Goal: Task Accomplishment & Management: Use online tool/utility

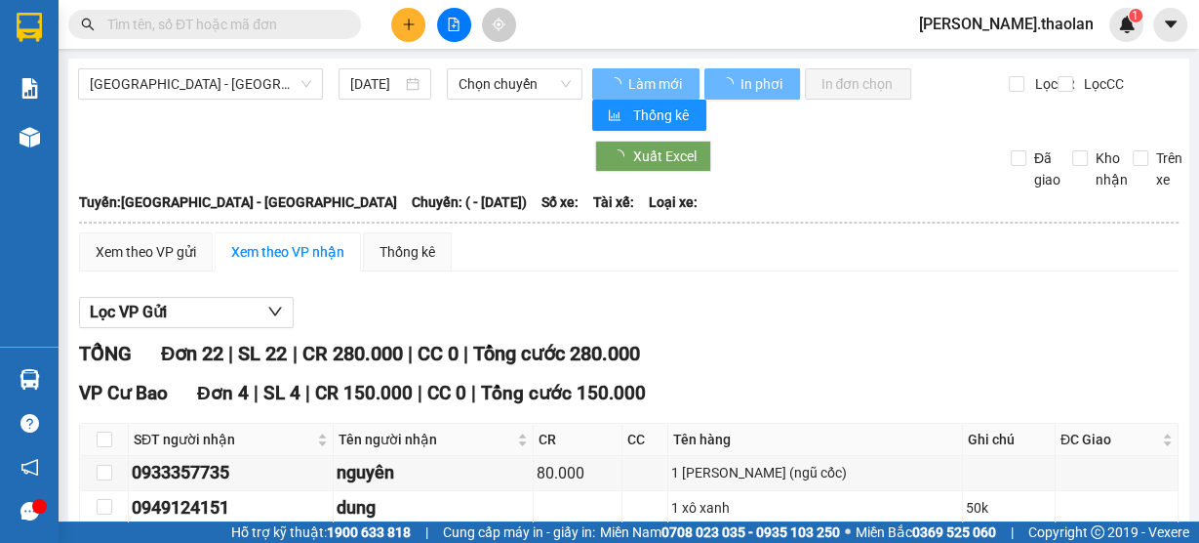
type input "[DATE]"
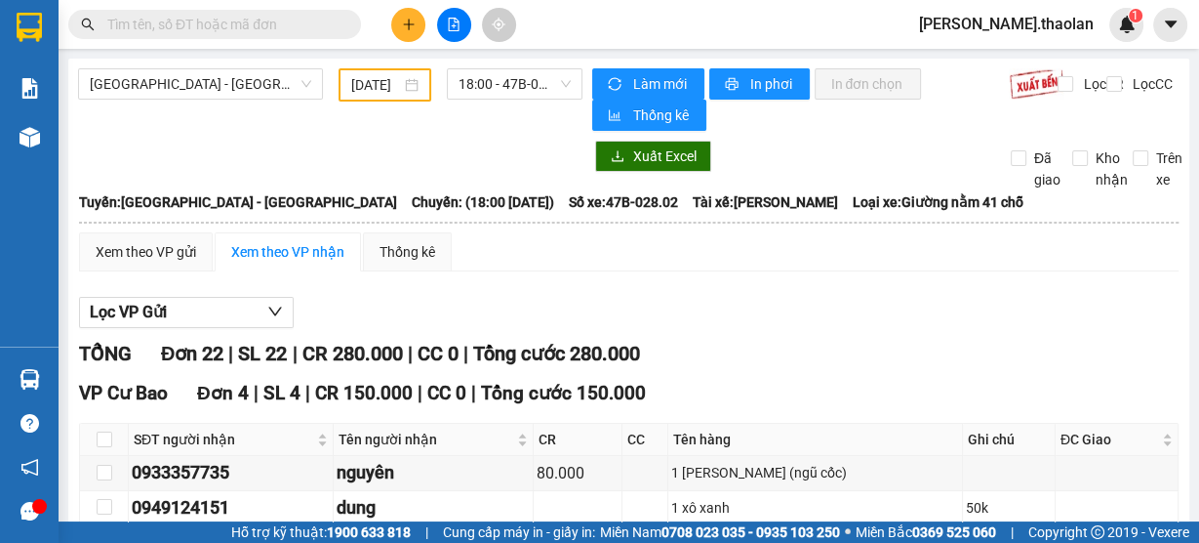
click at [267, 27] on input "text" at bounding box center [222, 24] width 230 height 21
click at [412, 28] on icon "plus" at bounding box center [409, 25] width 14 height 14
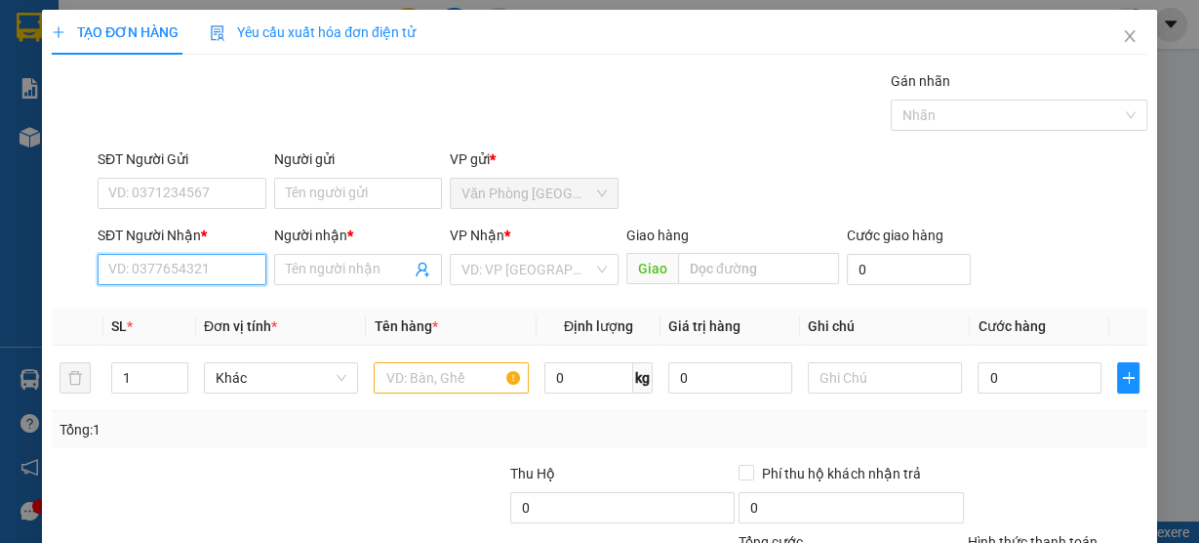
click at [157, 268] on input "SĐT Người Nhận *" at bounding box center [182, 269] width 169 height 31
type input "0987788487"
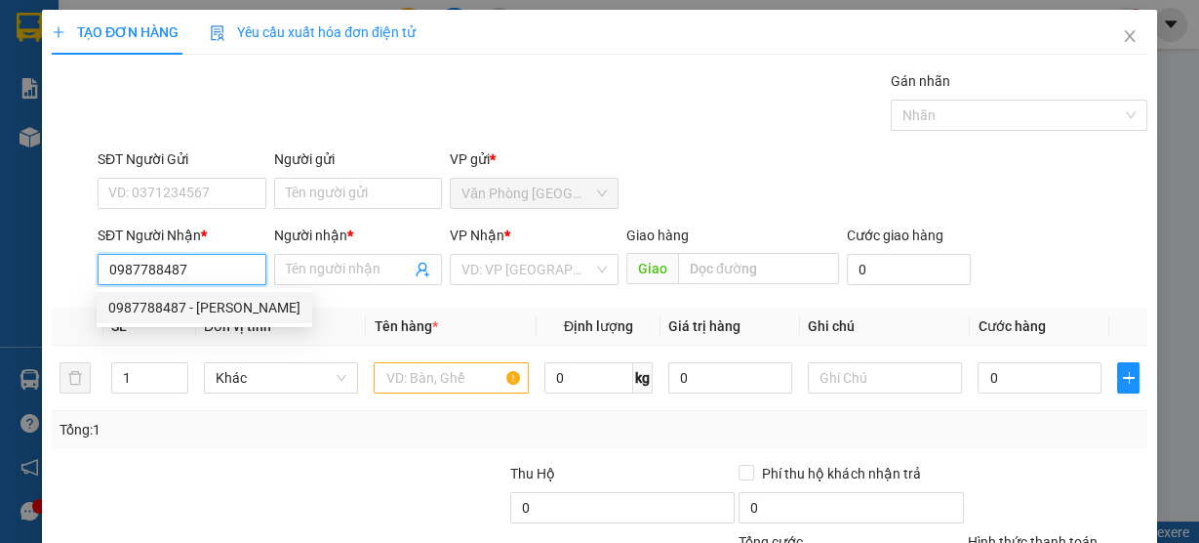
drag, startPoint x: 180, startPoint y: 308, endPoint x: 252, endPoint y: 315, distance: 72.5
click at [181, 308] on div "0987788487 - [PERSON_NAME]" at bounding box center [204, 307] width 192 height 21
type input "[PERSON_NAME]"
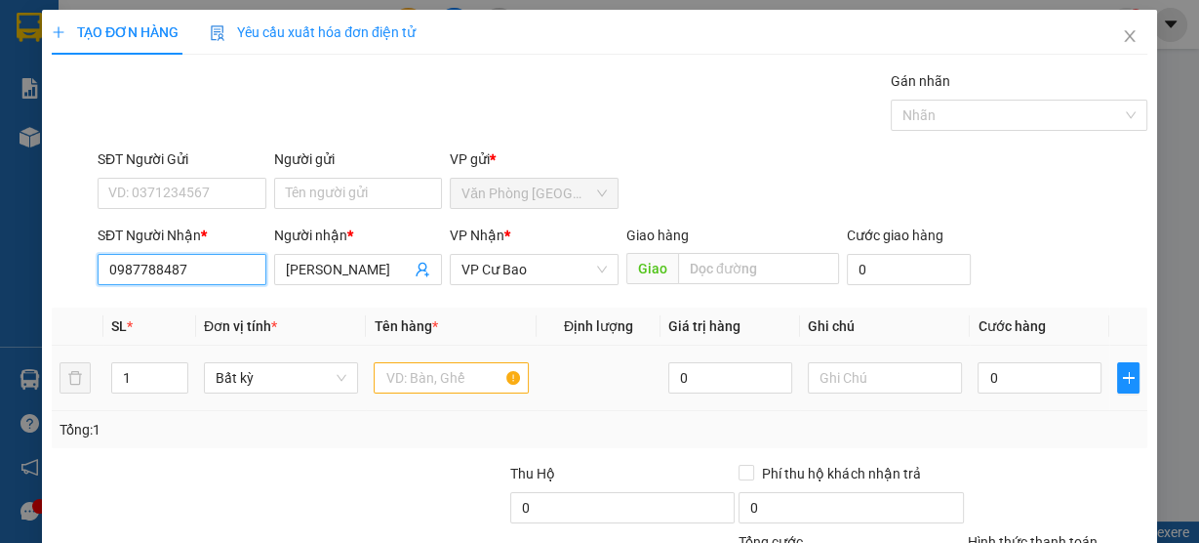
type input "0987788487"
click at [466, 373] on input "text" at bounding box center [451, 377] width 155 height 31
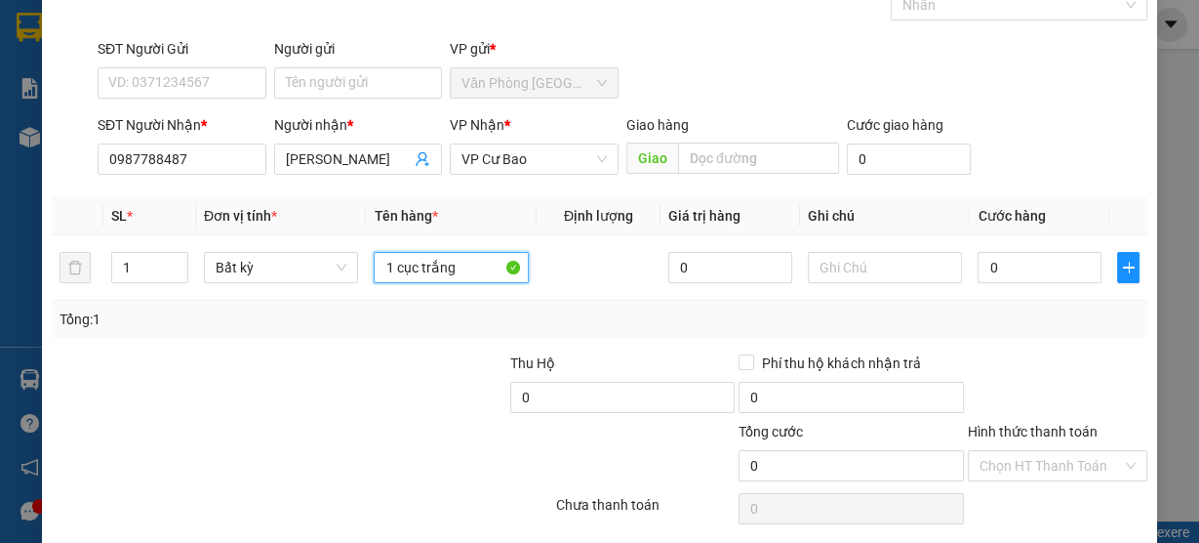
scroll to position [177, 0]
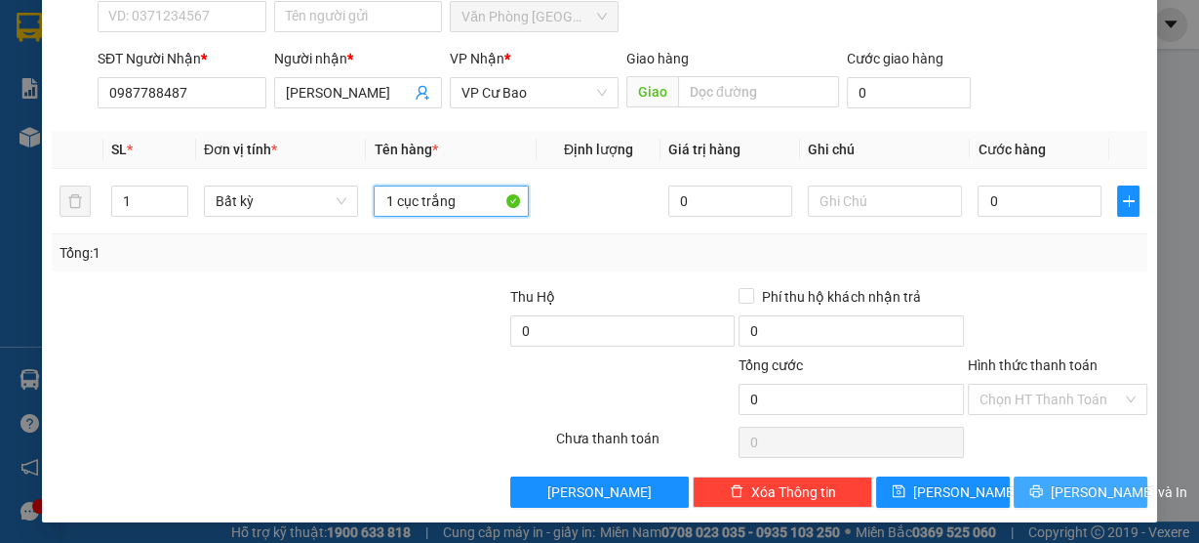
type input "1 cục trắng"
click at [1054, 484] on span "[PERSON_NAME] và In" at bounding box center [1119, 491] width 137 height 21
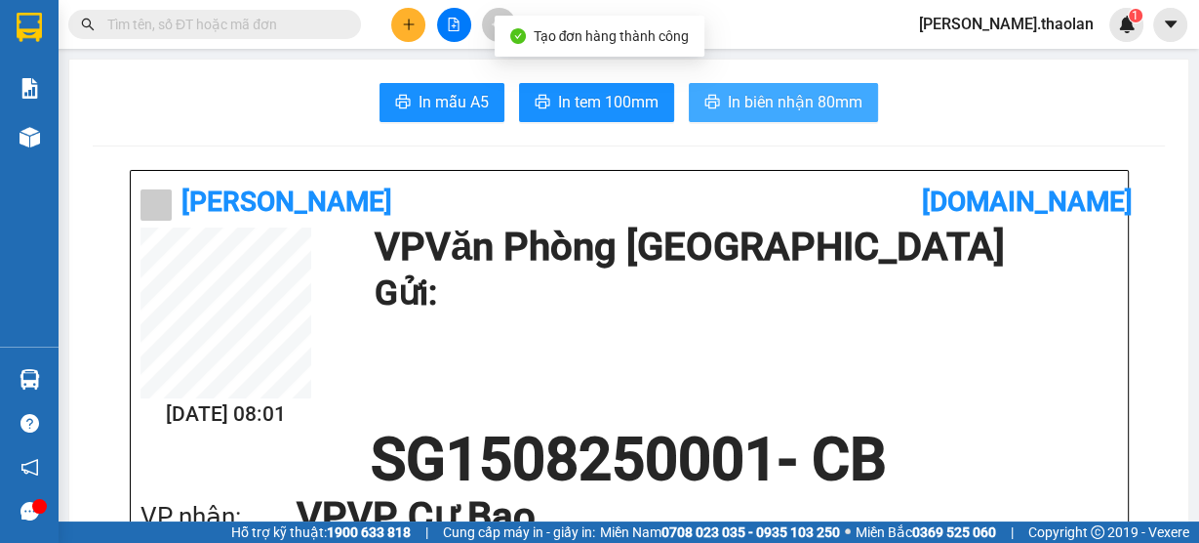
click at [826, 105] on span "In biên nhận 80mm" at bounding box center [795, 102] width 135 height 24
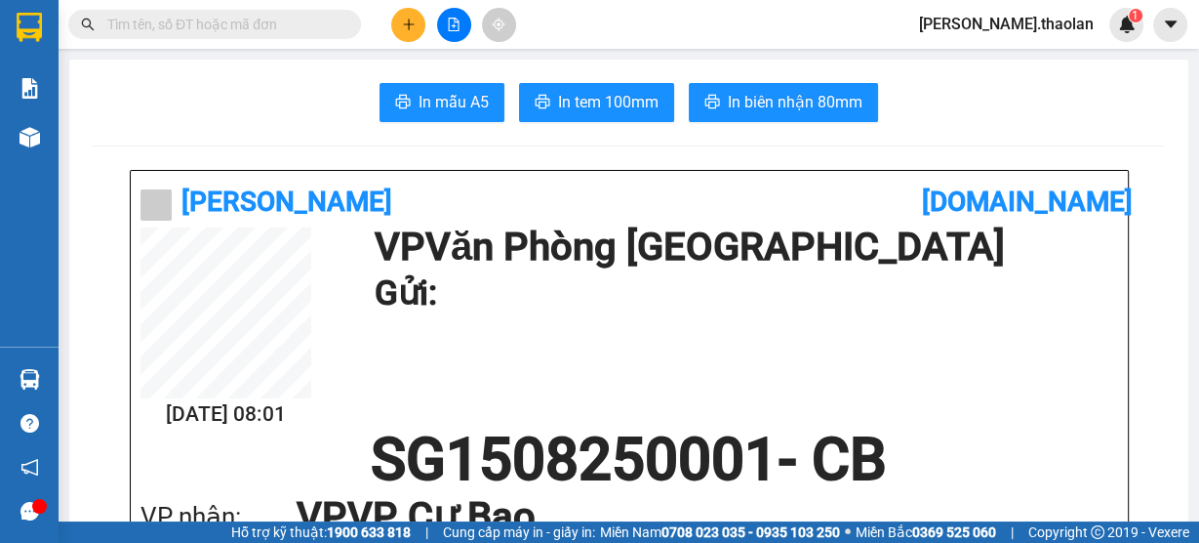
click at [272, 27] on input "text" at bounding box center [222, 24] width 230 height 21
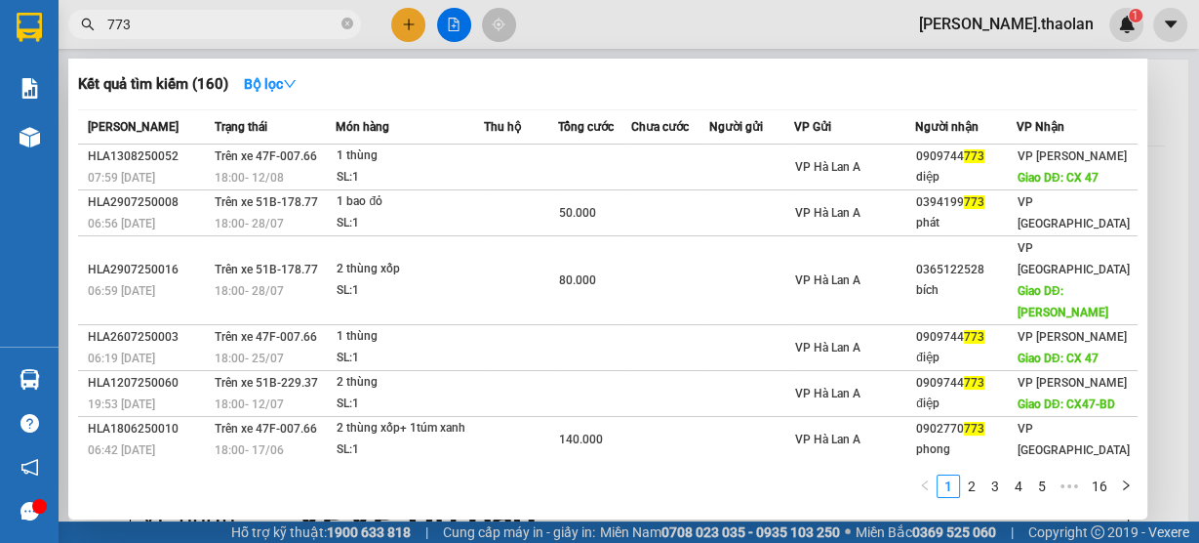
click at [103, 25] on span "773" at bounding box center [214, 24] width 293 height 29
click at [107, 21] on input "773" at bounding box center [222, 24] width 230 height 21
type input "770773"
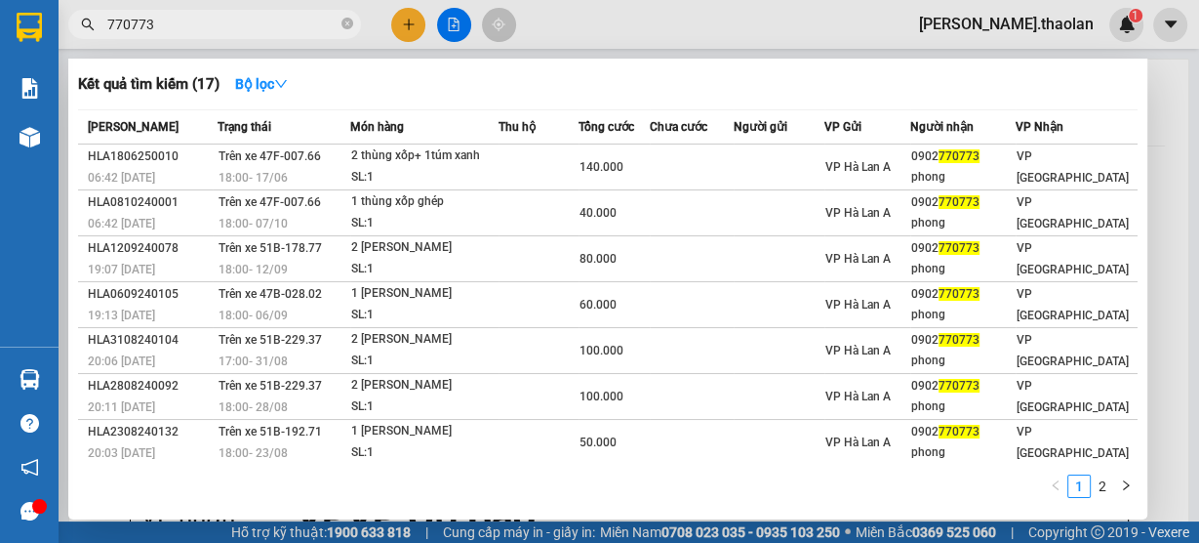
click at [342, 27] on icon "close-circle" at bounding box center [348, 24] width 12 height 12
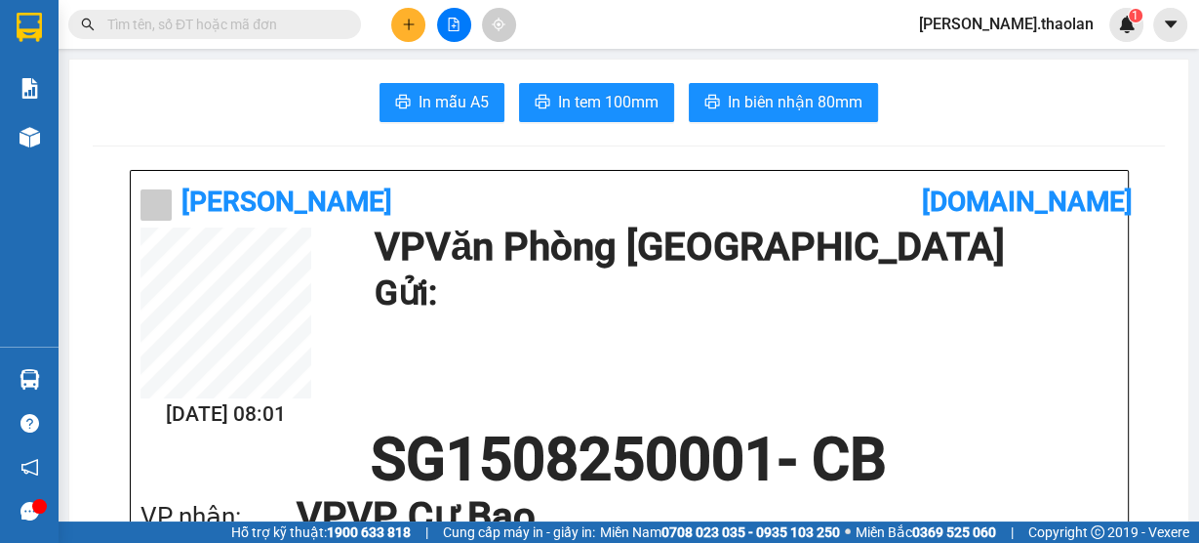
click at [212, 28] on input "text" at bounding box center [222, 24] width 230 height 21
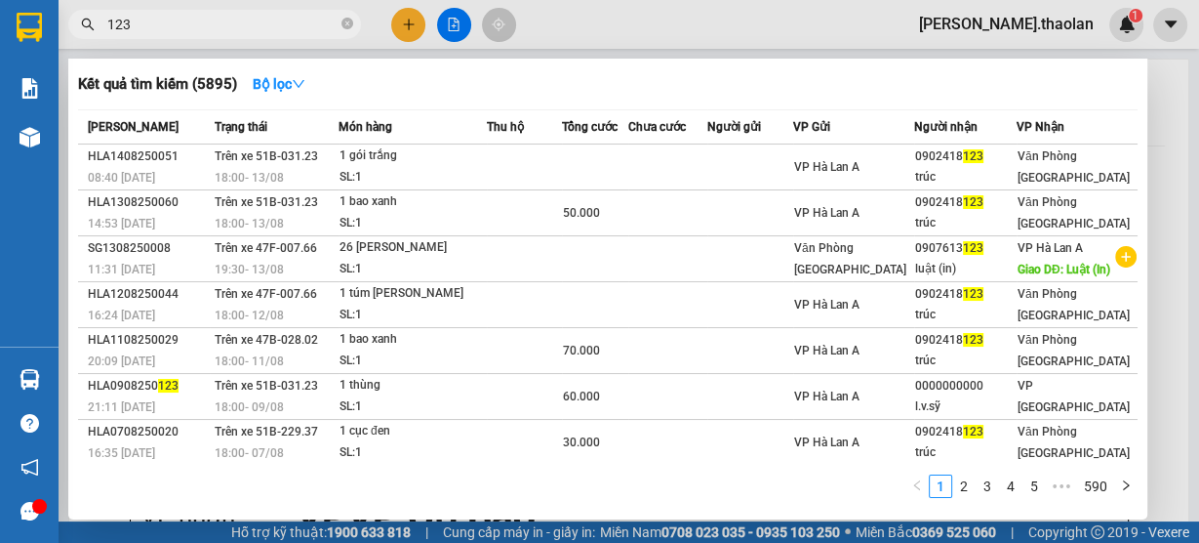
click at [108, 22] on input "123" at bounding box center [222, 24] width 230 height 21
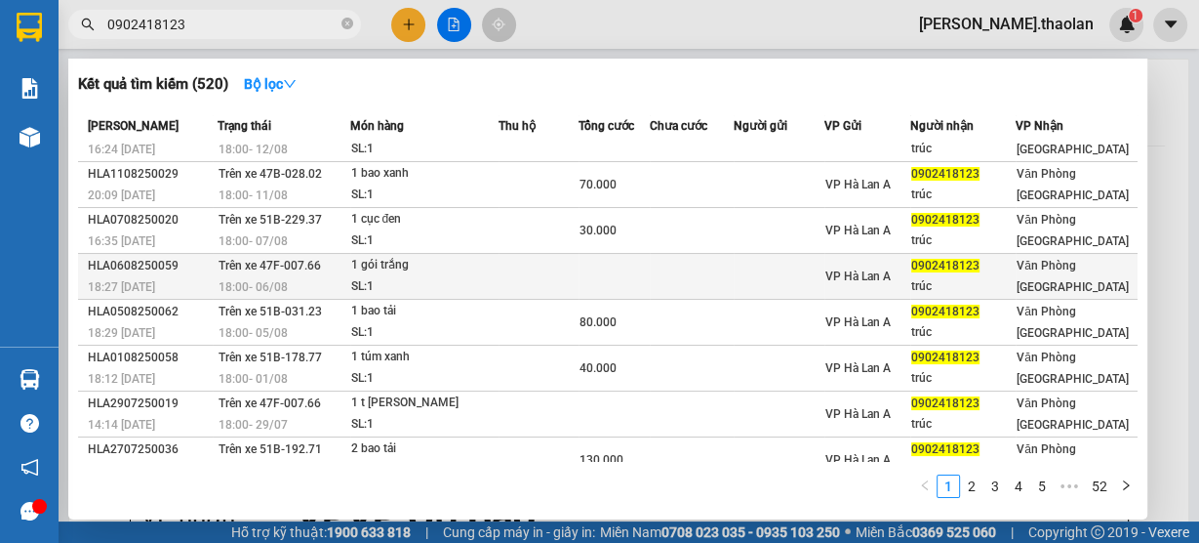
scroll to position [142, 0]
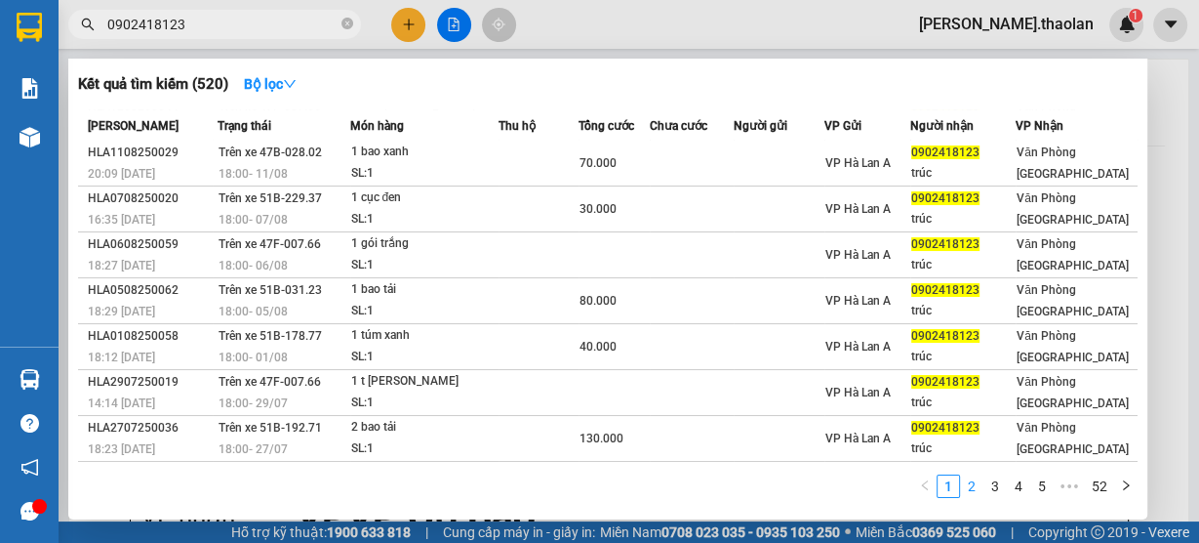
type input "0902418123"
click at [974, 480] on link "2" at bounding box center [971, 485] width 21 height 21
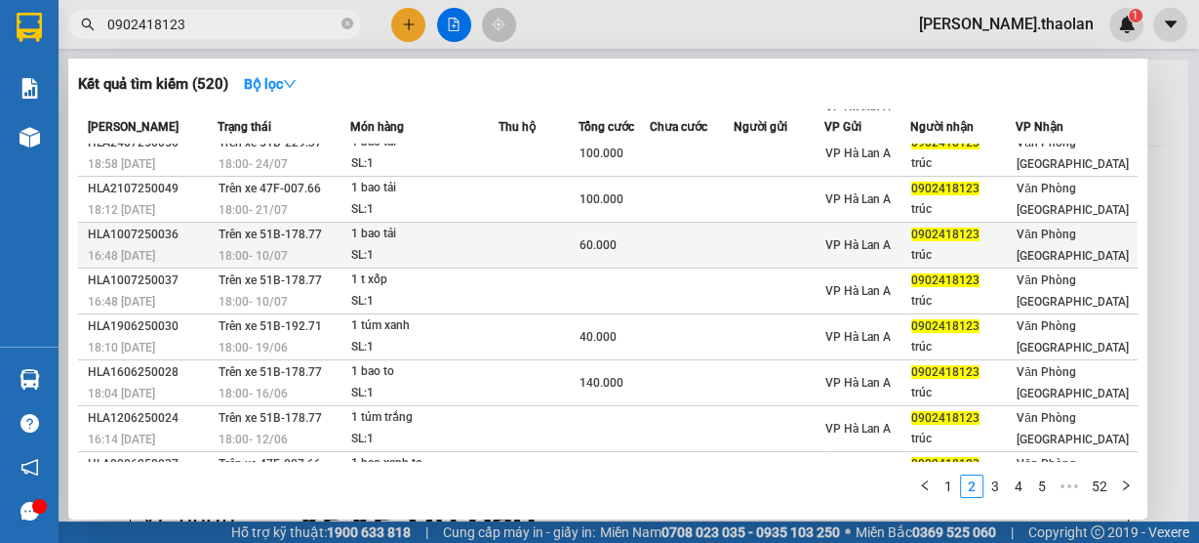
scroll to position [0, 0]
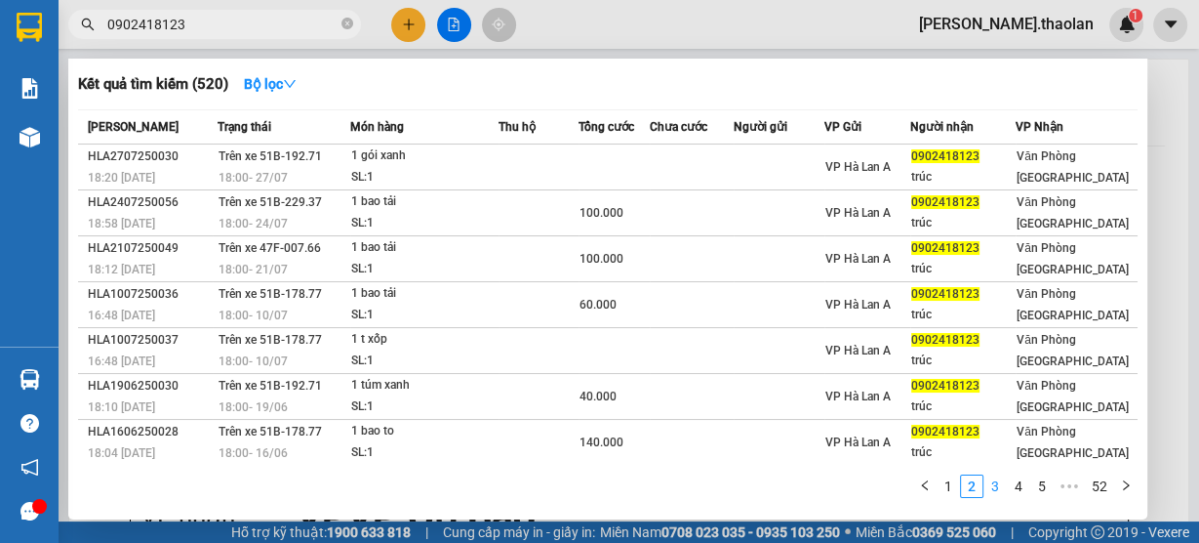
click at [1000, 490] on link "3" at bounding box center [995, 485] width 21 height 21
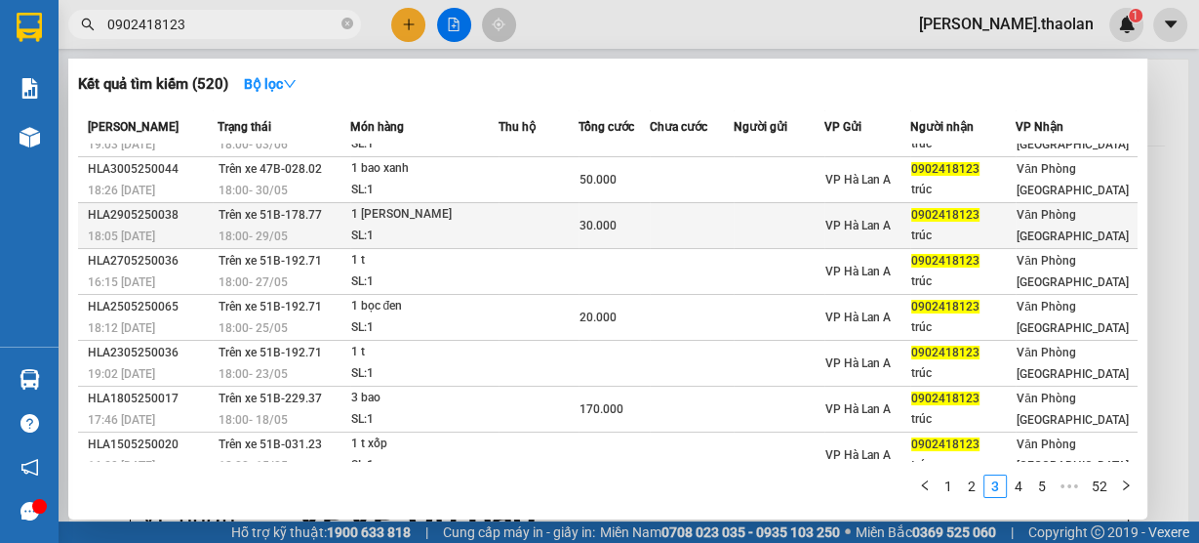
scroll to position [142, 0]
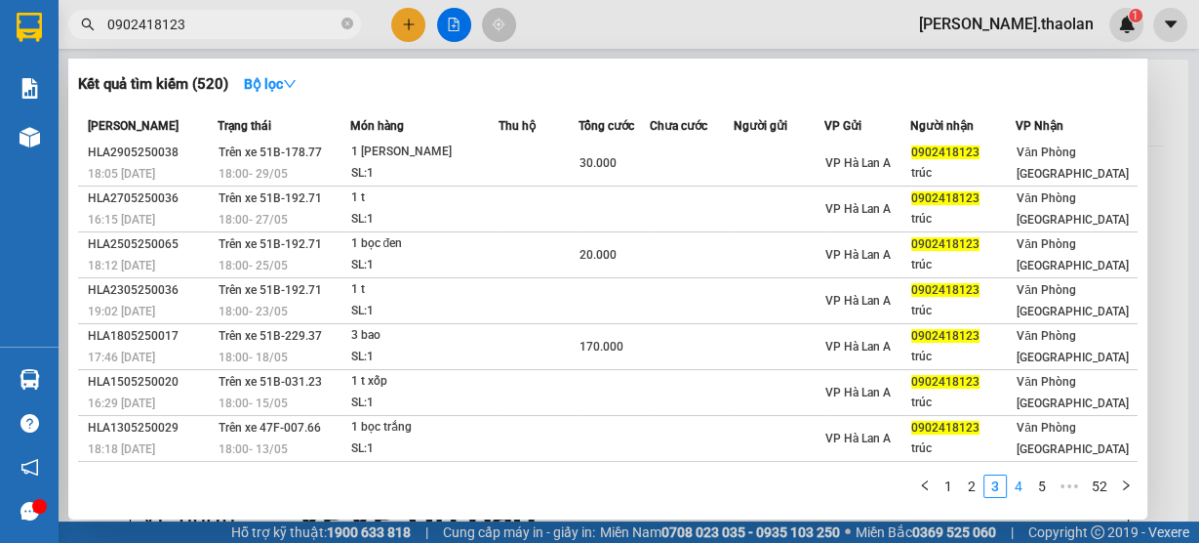
click at [1022, 491] on link "4" at bounding box center [1018, 485] width 21 height 21
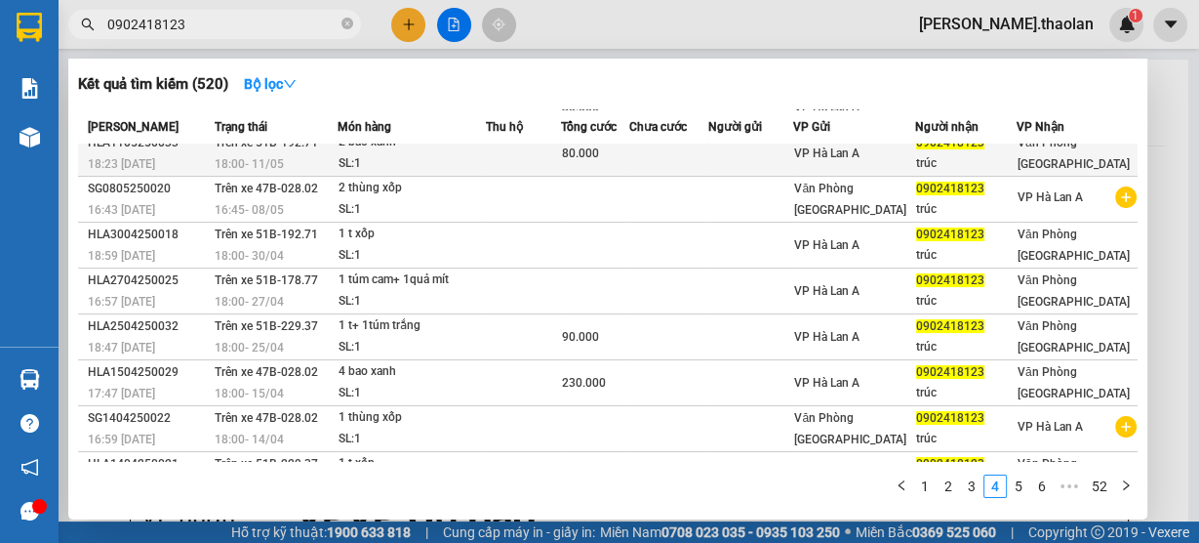
scroll to position [0, 0]
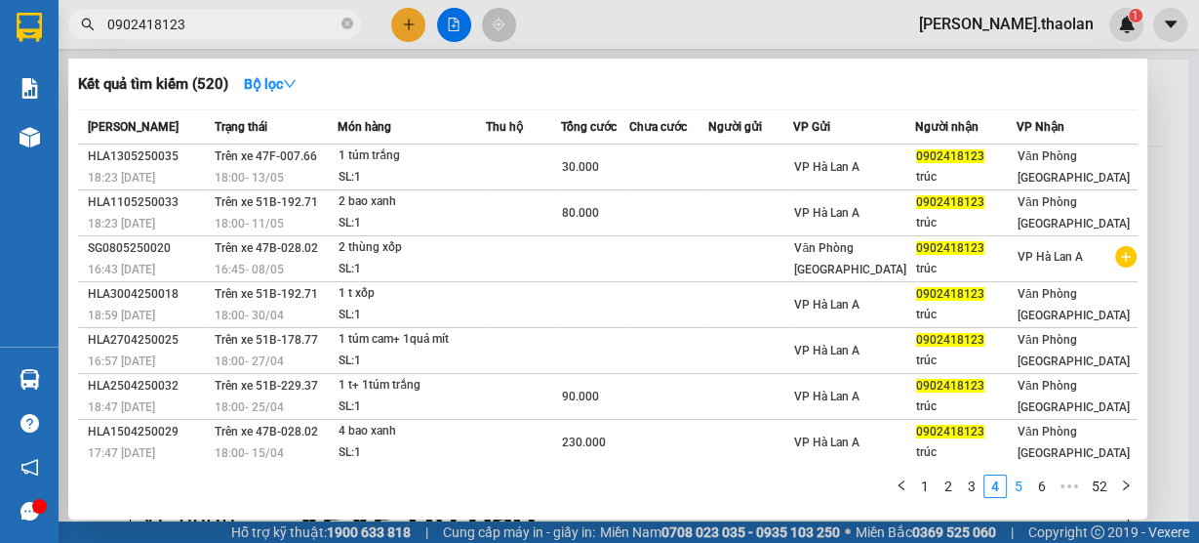
click at [1025, 487] on link "5" at bounding box center [1018, 485] width 21 height 21
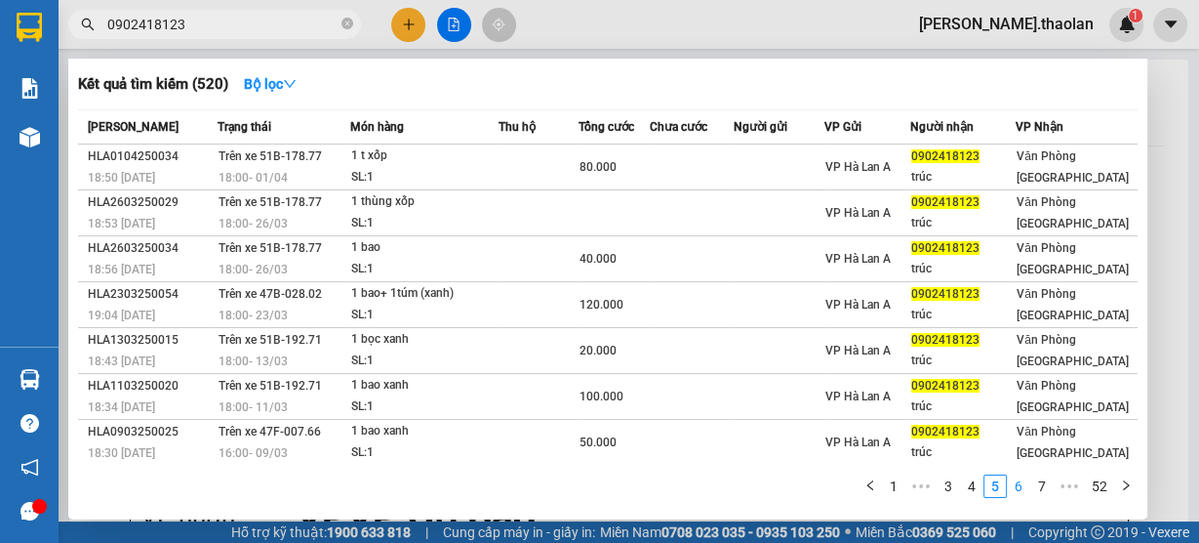
click at [1010, 482] on link "6" at bounding box center [1018, 485] width 21 height 21
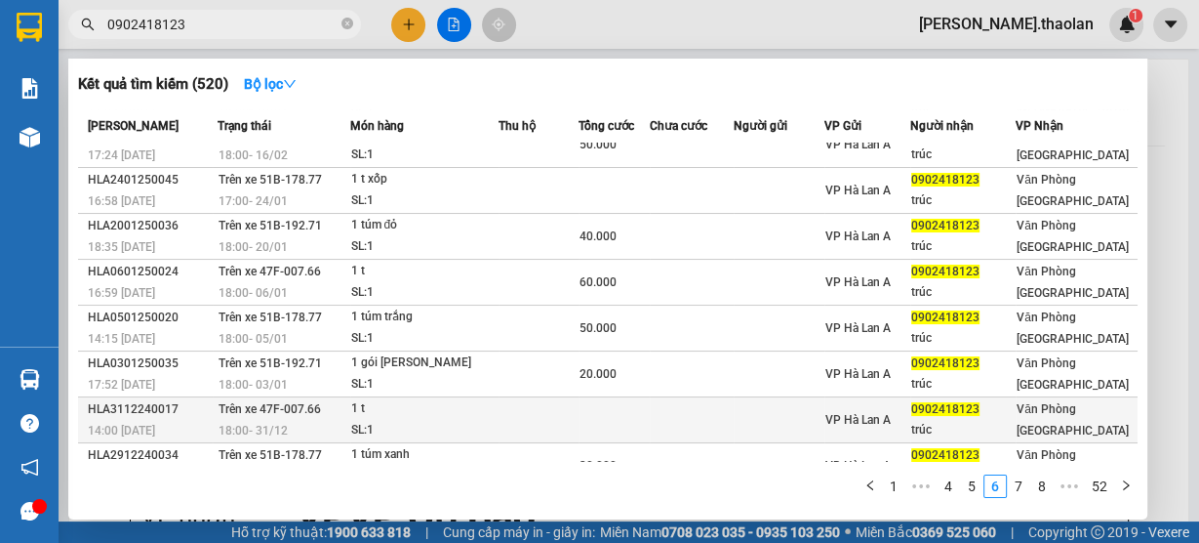
scroll to position [142, 0]
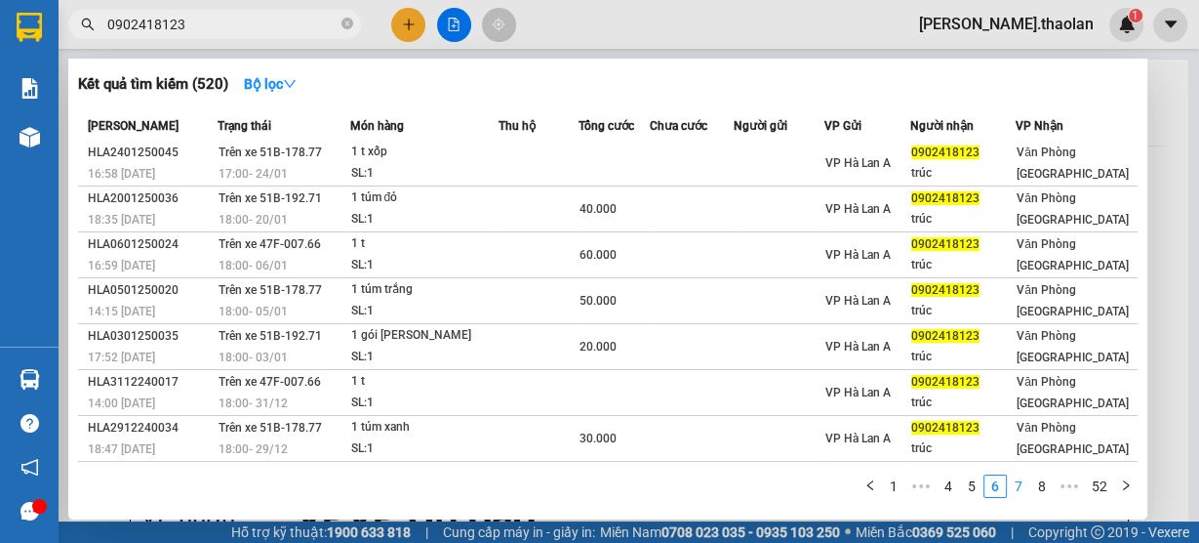
click at [1015, 487] on link "7" at bounding box center [1018, 485] width 21 height 21
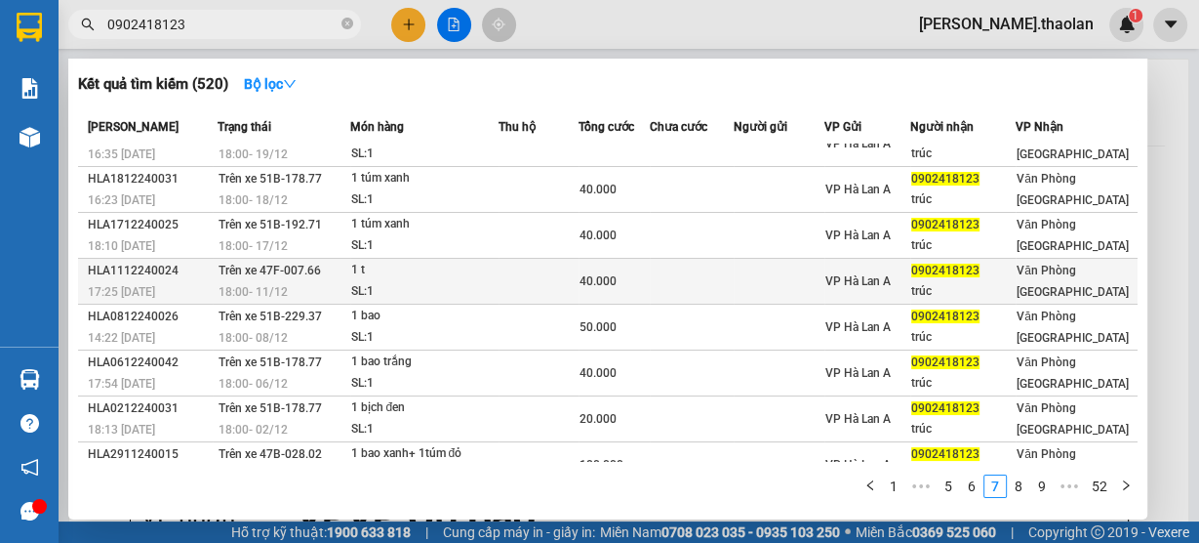
scroll to position [0, 0]
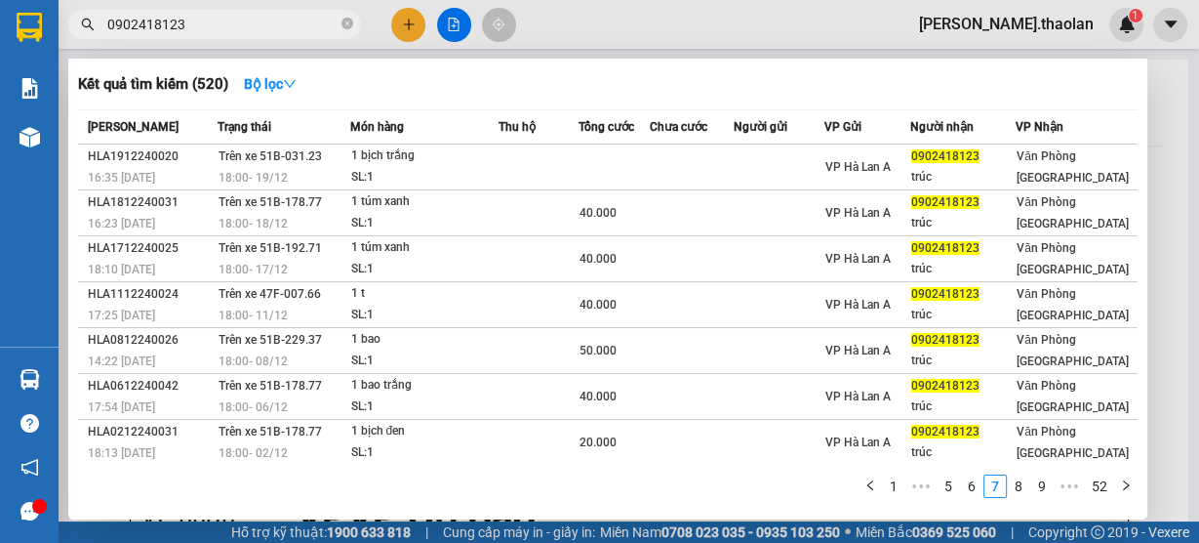
click at [1023, 493] on link "8" at bounding box center [1018, 485] width 21 height 21
click at [1110, 484] on link "52" at bounding box center [1099, 485] width 27 height 21
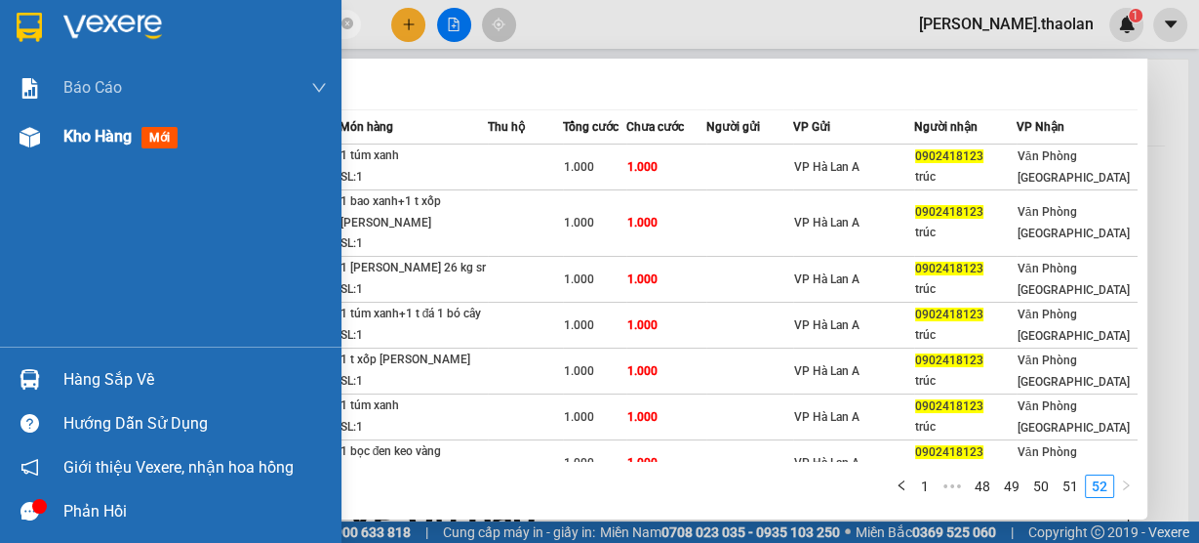
click at [77, 144] on div "Kho hàng mới" at bounding box center [195, 136] width 264 height 49
